Goal: Transaction & Acquisition: Purchase product/service

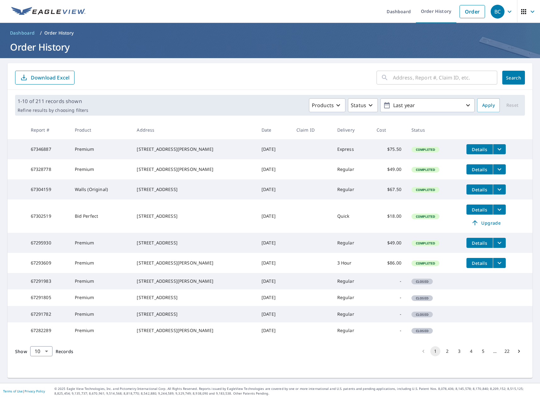
click at [409, 84] on input "text" at bounding box center [445, 78] width 104 height 18
type input "gravenhurst"
click button "Search" at bounding box center [514, 78] width 23 height 14
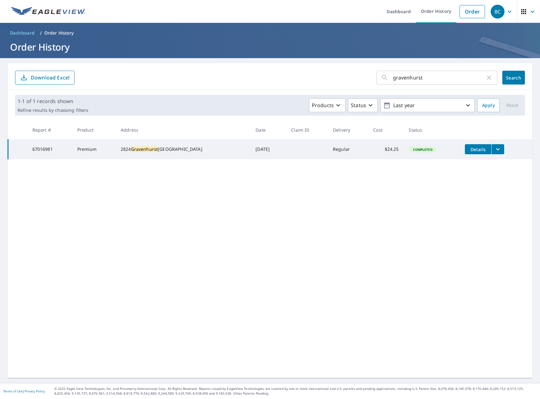
click at [499, 149] on td "Details" at bounding box center [496, 149] width 73 height 20
click at [494, 150] on icon "filesDropdownBtn-67016981" at bounding box center [498, 150] width 8 height 8
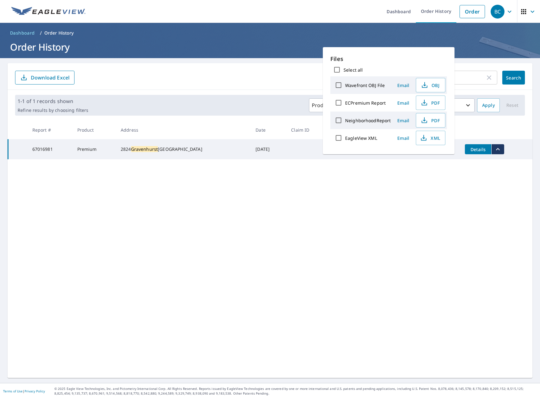
click at [484, 213] on div "gravenhurst ​ Search Download Excel 1-1 of 1 records shown Refine results by ch…" at bounding box center [270, 220] width 525 height 315
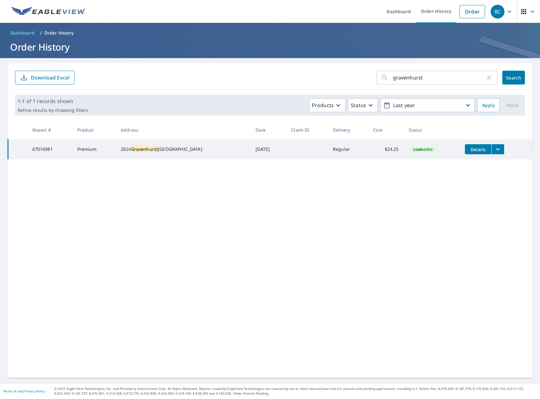
drag, startPoint x: 128, startPoint y: 146, endPoint x: 173, endPoint y: 154, distance: 45.7
click at [173, 153] on div "[STREET_ADDRESS]" at bounding box center [183, 149] width 125 height 6
copy div "[STREET_ADDRESS]"
click at [473, 6] on link "Order" at bounding box center [472, 11] width 25 height 13
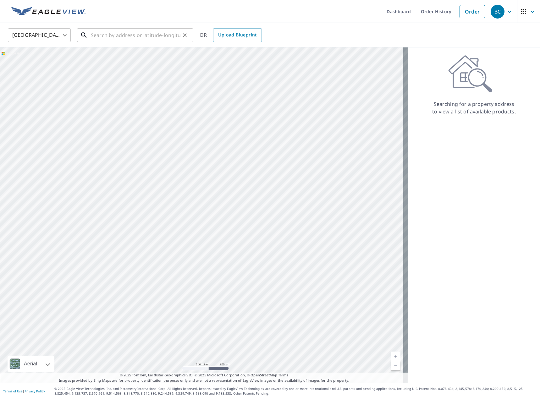
click at [140, 37] on input "text" at bounding box center [136, 35] width 90 height 18
paste input "[STREET_ADDRESS]"
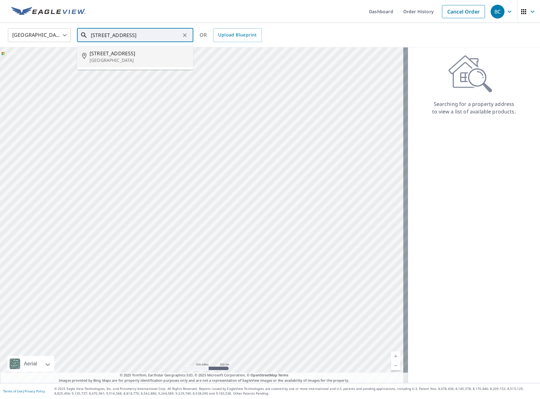
click at [117, 56] on span "[STREET_ADDRESS]" at bounding box center [139, 54] width 99 height 8
type input "[STREET_ADDRESS]"
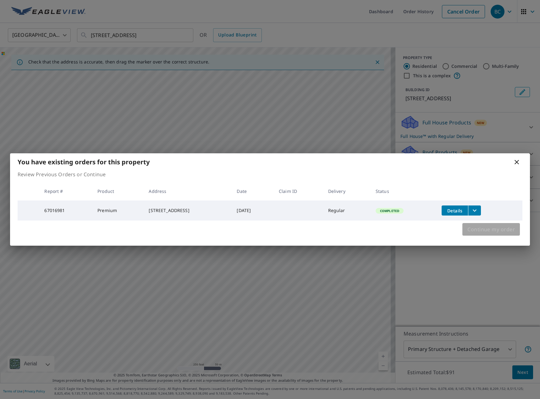
click at [494, 233] on span "Continue my order" at bounding box center [491, 229] width 47 height 9
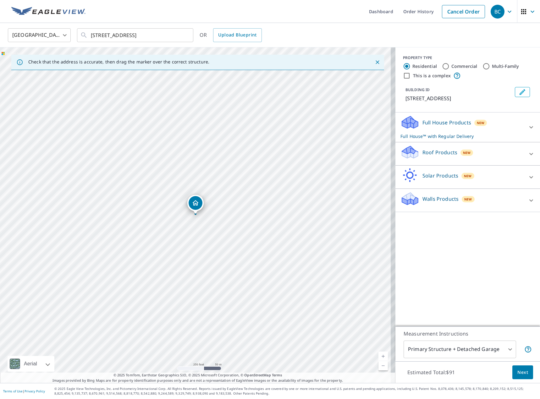
click at [436, 122] on p "Full House Products" at bounding box center [447, 123] width 49 height 8
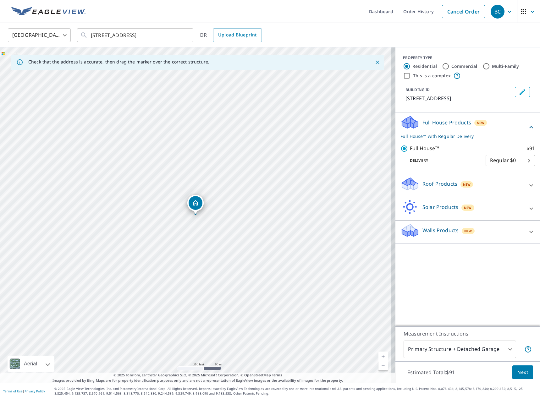
click at [518, 371] on span "Next" at bounding box center [523, 373] width 11 height 8
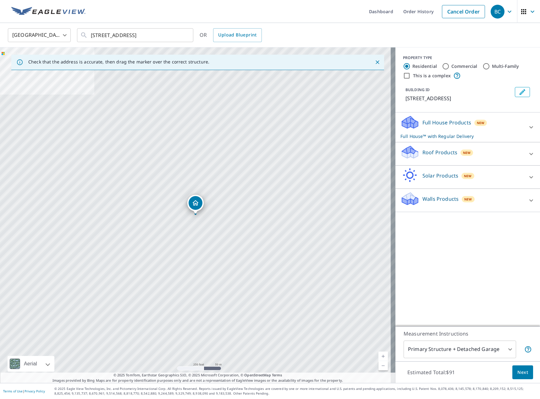
click at [433, 198] on p "Walls Products" at bounding box center [441, 199] width 36 height 8
click at [411, 125] on icon at bounding box center [410, 125] width 16 height 8
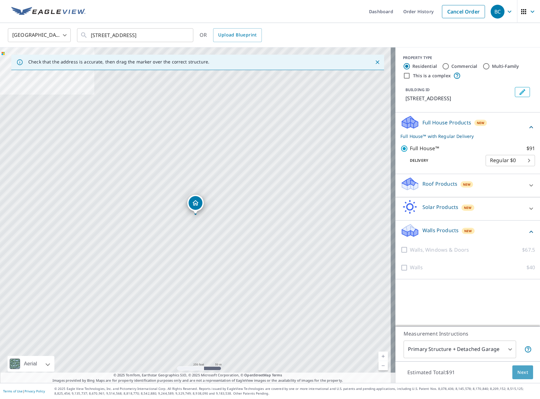
click at [524, 369] on button "Next" at bounding box center [523, 373] width 21 height 14
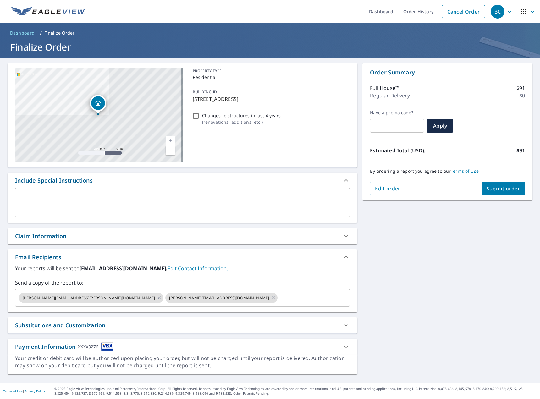
click at [90, 234] on div "Claim Information" at bounding box center [177, 236] width 324 height 8
checkbox input "true"
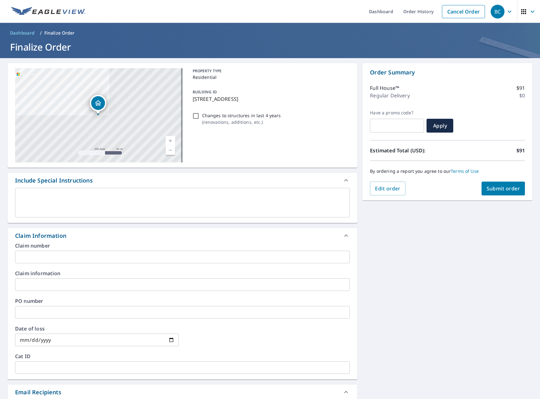
click at [83, 253] on input "text" at bounding box center [182, 257] width 335 height 13
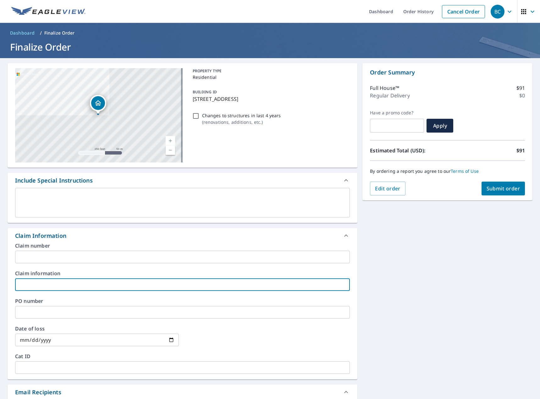
type input "B"
checkbox input "true"
type input "Ba"
checkbox input "true"
type input "Ban"
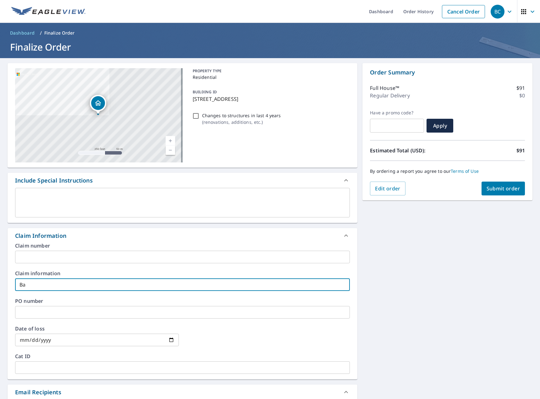
checkbox input "true"
type input "Bani"
checkbox input "true"
type input "Baniy"
checkbox input "true"
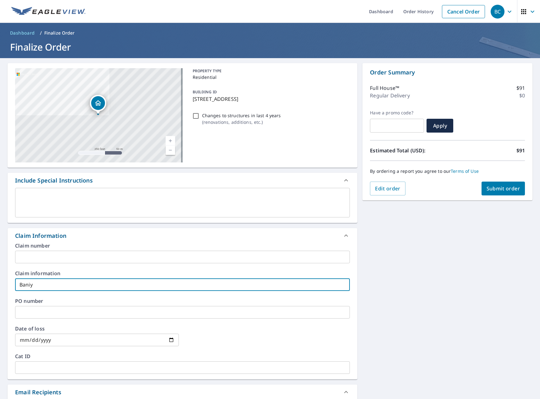
type input "[PERSON_NAME]"
checkbox input "true"
type input "[PERSON_NAME]"
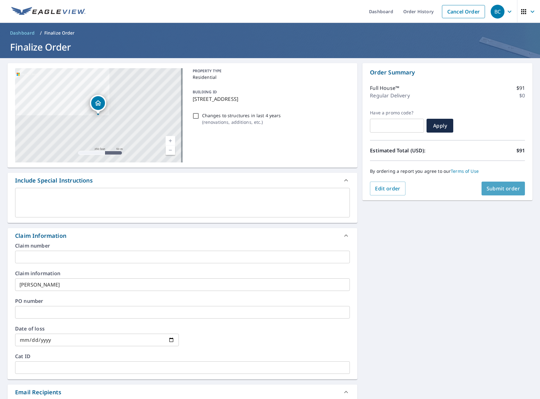
click at [500, 190] on span "Submit order" at bounding box center [504, 188] width 34 height 7
checkbox input "true"
